Goal: Transaction & Acquisition: Purchase product/service

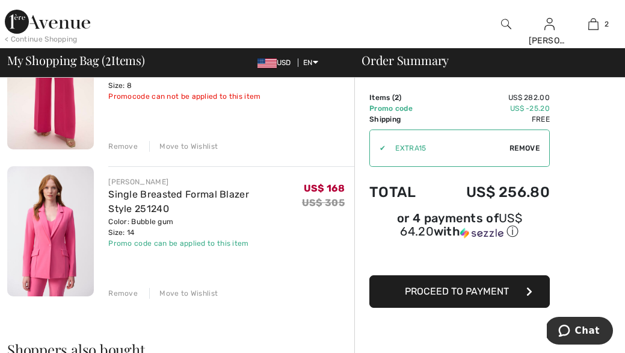
scroll to position [158, 0]
click at [121, 289] on div "Remove" at bounding box center [122, 292] width 29 height 11
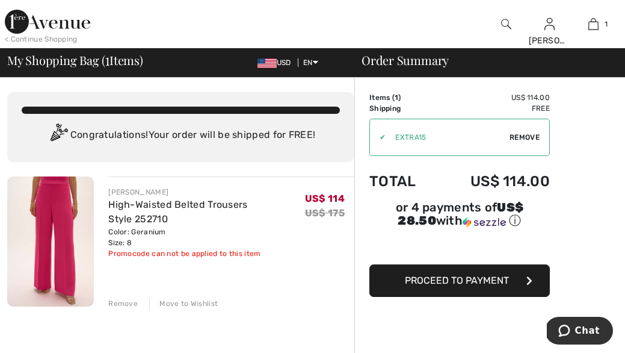
scroll to position [0, 0]
click at [428, 279] on span "Proceed to Payment" at bounding box center [457, 279] width 104 height 11
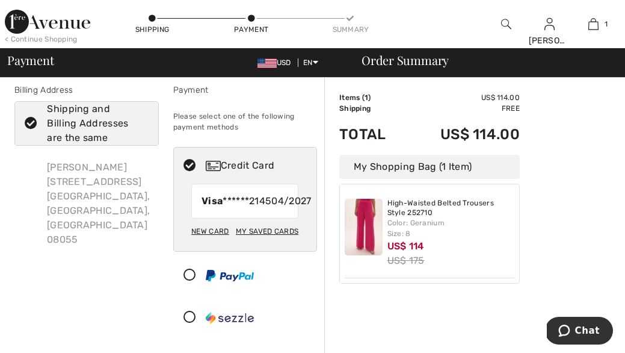
scroll to position [9, 0]
drag, startPoint x: 210, startPoint y: 240, endPoint x: 219, endPoint y: 228, distance: 15.0
click at [219, 230] on div "Visa ******2145 04/2027 New Card My Saved Cards My Saved Cards" at bounding box center [245, 216] width 143 height 67
click at [269, 241] on div "My Saved Cards" at bounding box center [267, 230] width 63 height 20
radio input "true"
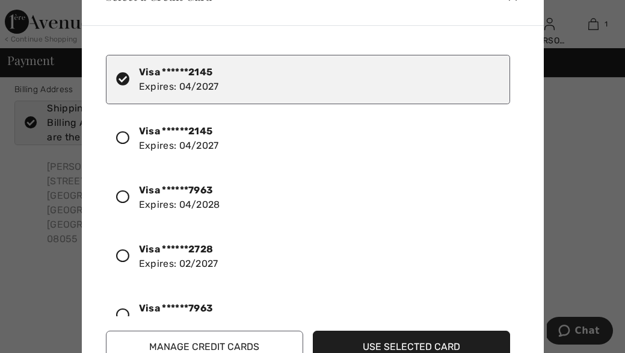
drag, startPoint x: 207, startPoint y: 79, endPoint x: 396, endPoint y: 341, distance: 322.8
click at [396, 341] on div "Visa ******2145 Expires: 04/2027 Visa ******2145 Expires: 04/2027 Visa ******79…" at bounding box center [315, 203] width 438 height 337
click at [403, 341] on button "Use Selected Card" at bounding box center [411, 346] width 197 height 32
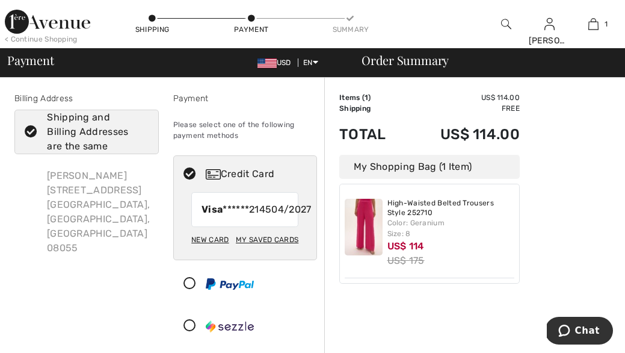
click at [206, 250] on div "New Card" at bounding box center [209, 239] width 37 height 20
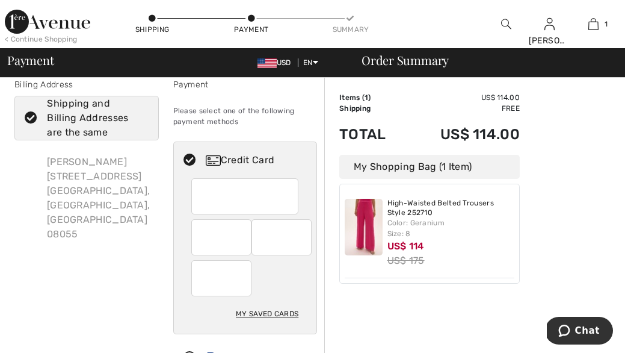
scroll to position [14, 0]
click at [201, 274] on iframe at bounding box center [222, 278] width 43 height 28
click at [263, 310] on div "My Saved Cards" at bounding box center [267, 313] width 63 height 20
radio input "true"
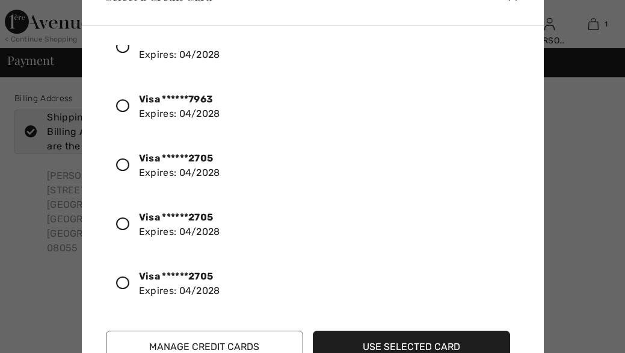
scroll to position [0, 0]
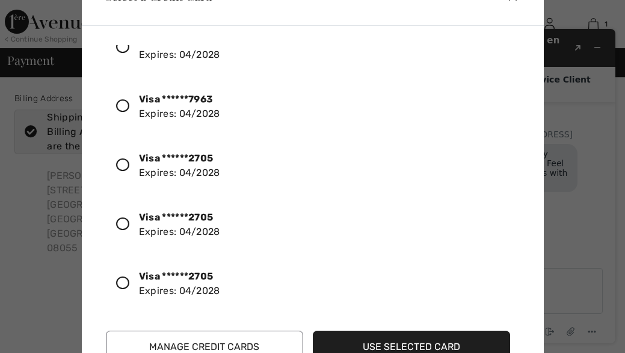
click at [120, 162] on icon at bounding box center [122, 164] width 13 height 13
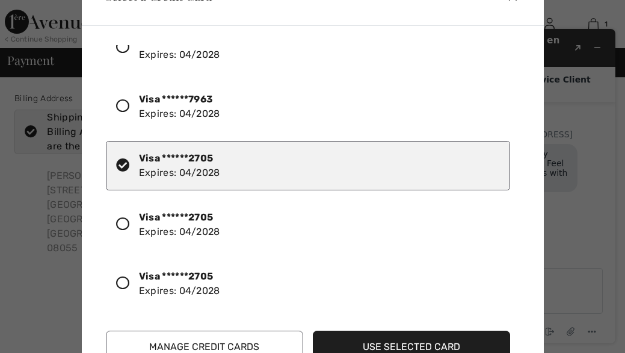
click at [404, 338] on button "Use Selected Card" at bounding box center [411, 346] width 197 height 32
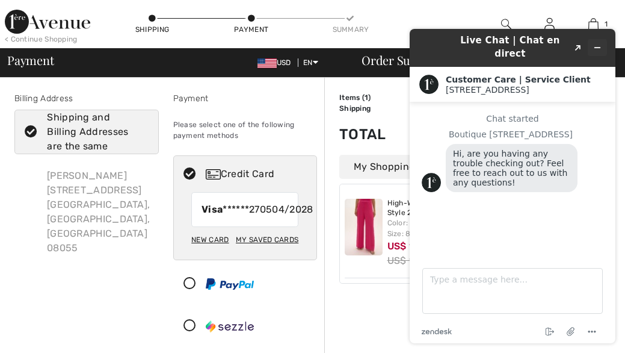
click at [596, 43] on icon "Minimize widget" at bounding box center [597, 47] width 8 height 8
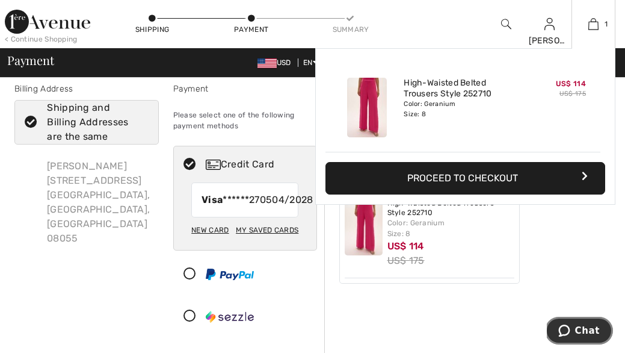
scroll to position [11, 0]
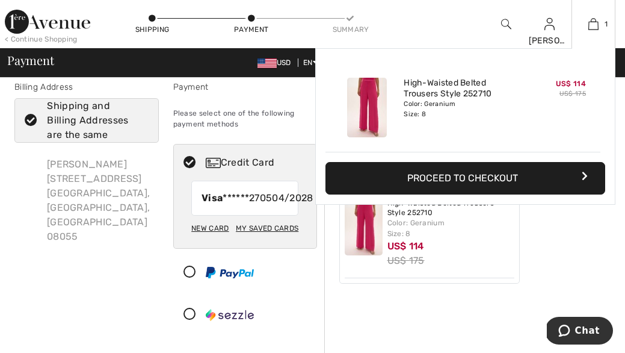
click at [437, 176] on button "Proceed to Checkout" at bounding box center [465, 178] width 280 height 32
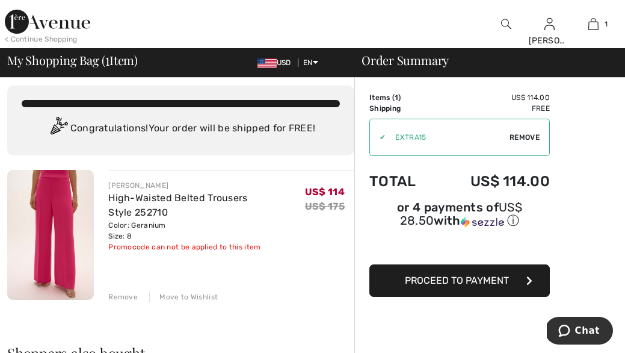
click at [381, 134] on div "✔" at bounding box center [378, 137] width 16 height 11
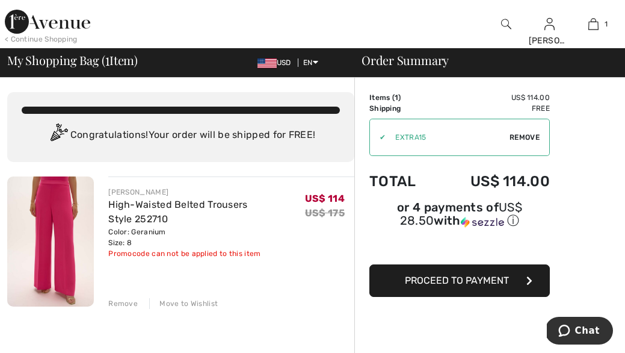
click at [383, 138] on div "✔" at bounding box center [378, 137] width 16 height 11
click at [526, 135] on span "Remove" at bounding box center [525, 137] width 30 height 11
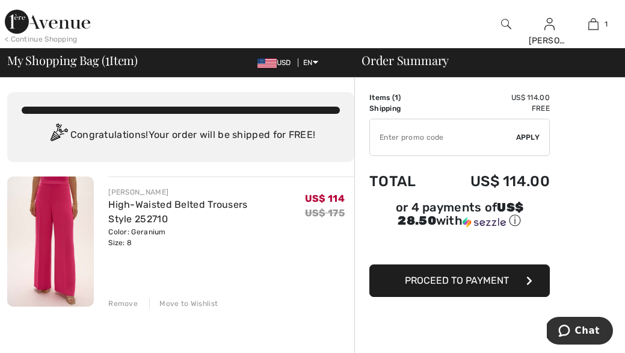
click at [375, 135] on input "TEXT" at bounding box center [443, 137] width 146 height 36
type input "EXTRA15"
click at [526, 135] on span "Apply" at bounding box center [528, 137] width 24 height 11
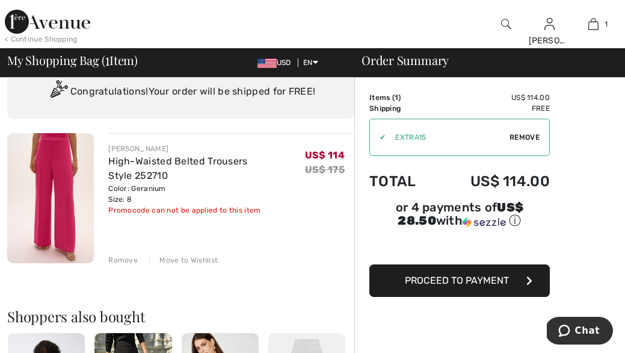
scroll to position [32, 0]
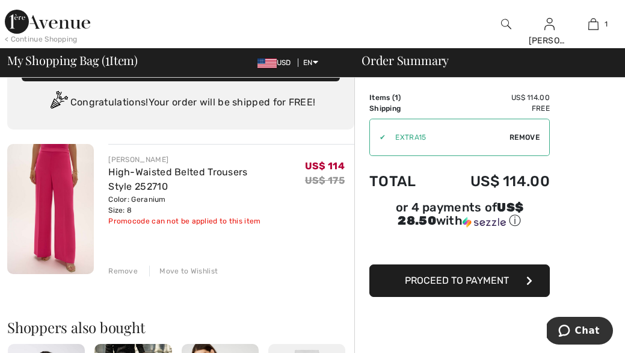
click at [464, 276] on span "Proceed to Payment" at bounding box center [457, 279] width 104 height 11
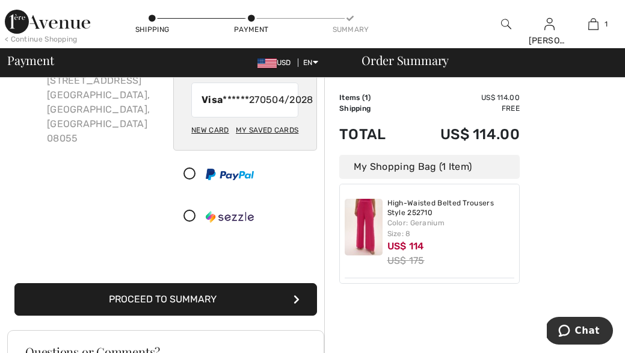
scroll to position [115, 0]
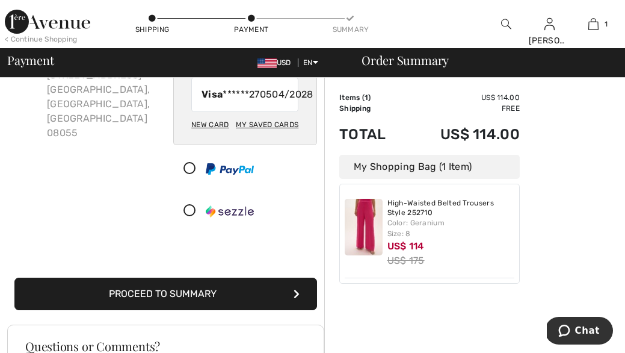
click at [170, 301] on button "Proceed to Summary" at bounding box center [165, 293] width 303 height 32
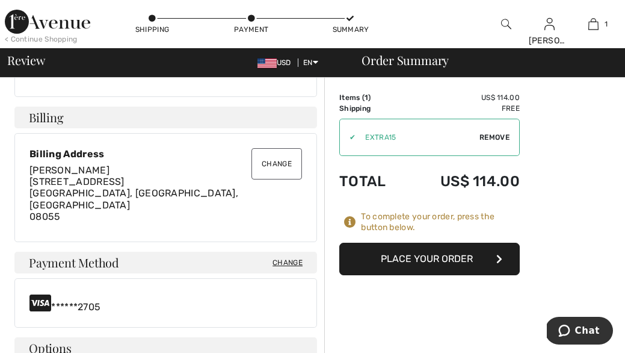
scroll to position [285, 0]
click at [351, 138] on div "✔" at bounding box center [348, 137] width 16 height 11
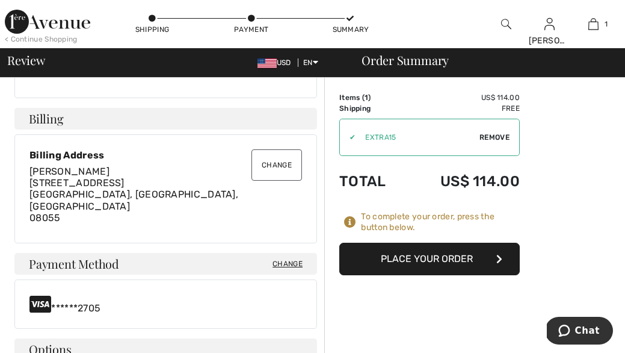
click at [427, 254] on button "Place Your Order" at bounding box center [429, 258] width 180 height 32
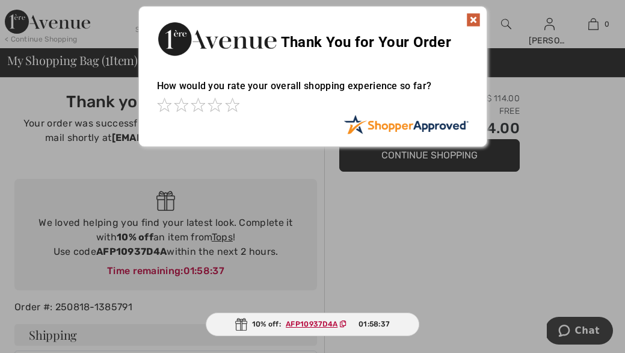
click at [472, 16] on img at bounding box center [473, 20] width 14 height 14
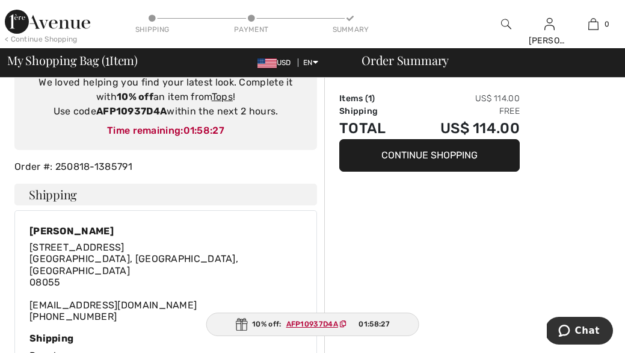
scroll to position [116, 0]
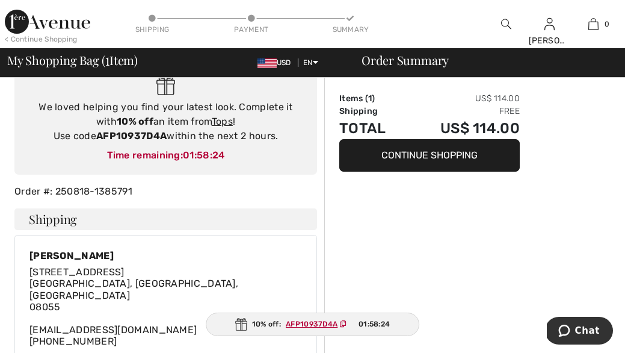
click at [306, 319] on ins "AFP10937D4A" at bounding box center [312, 323] width 52 height 8
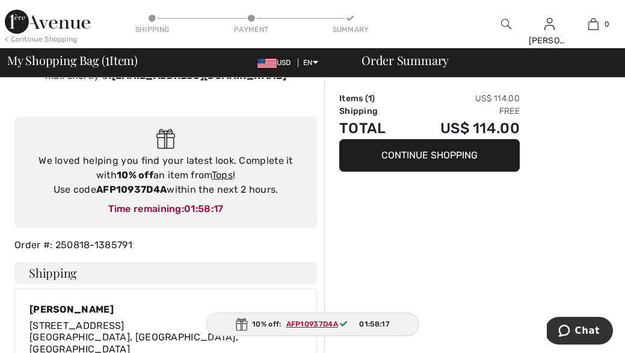
scroll to position [63, 0]
